Goal: Task Accomplishment & Management: Manage account settings

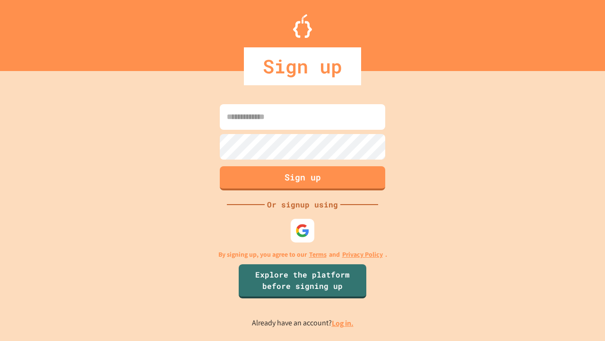
click at [343, 323] on link "Log in." at bounding box center [343, 323] width 22 height 10
